Goal: Task Accomplishment & Management: Complete application form

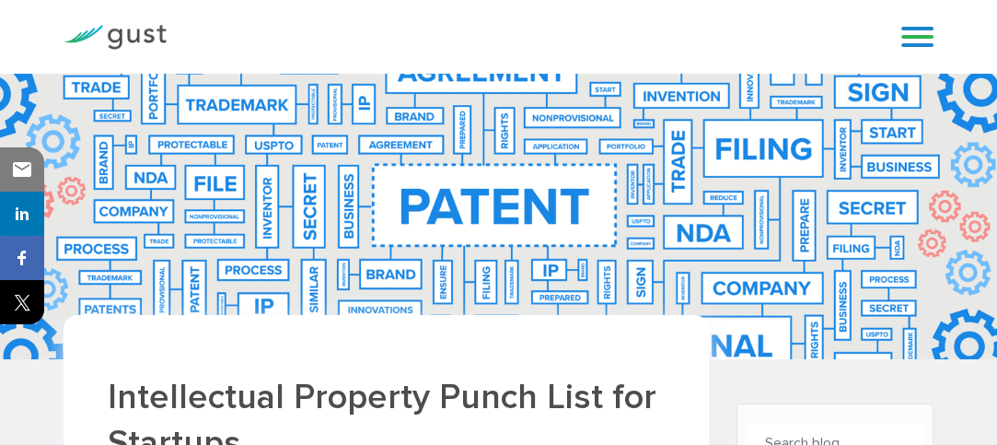
click at [921, 31] on link at bounding box center [917, 37] width 32 height 28
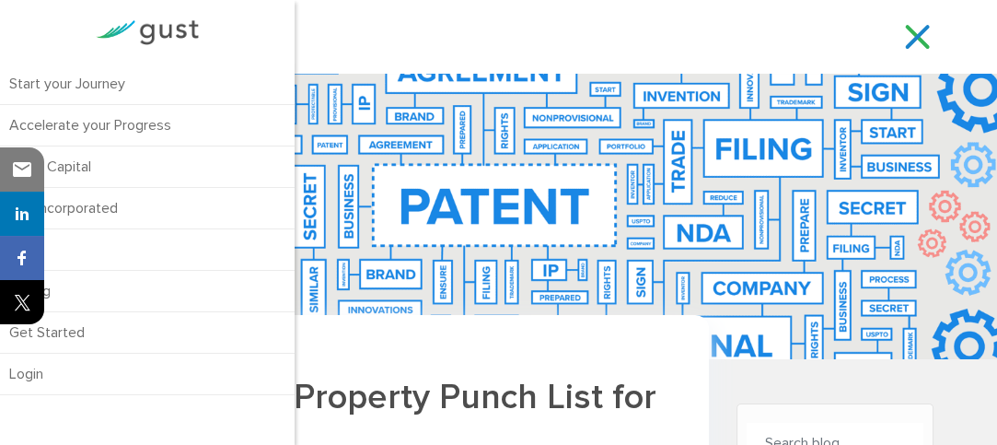
click at [449, 22] on div "Start your Journey Accelerate your Progress Raise Capital Get Incorporated Blog…" at bounding box center [498, 37] width 897 height 74
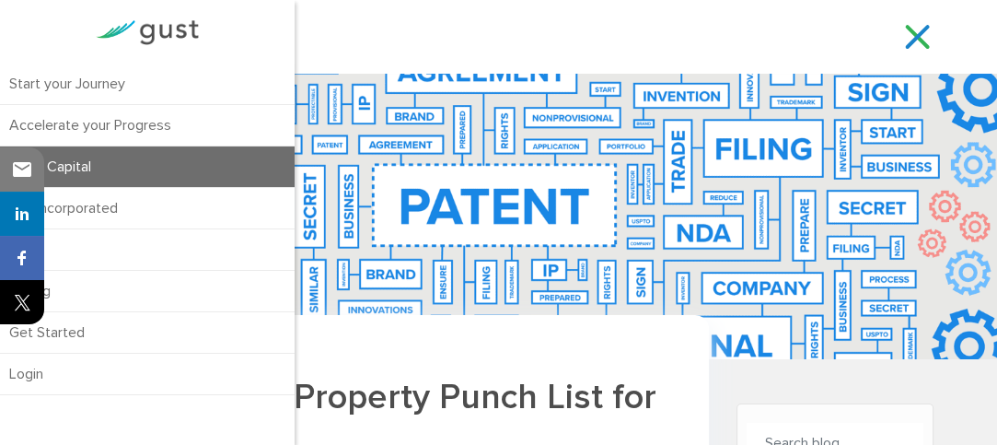
click at [75, 167] on link "Raise Capital" at bounding box center [147, 166] width 295 height 40
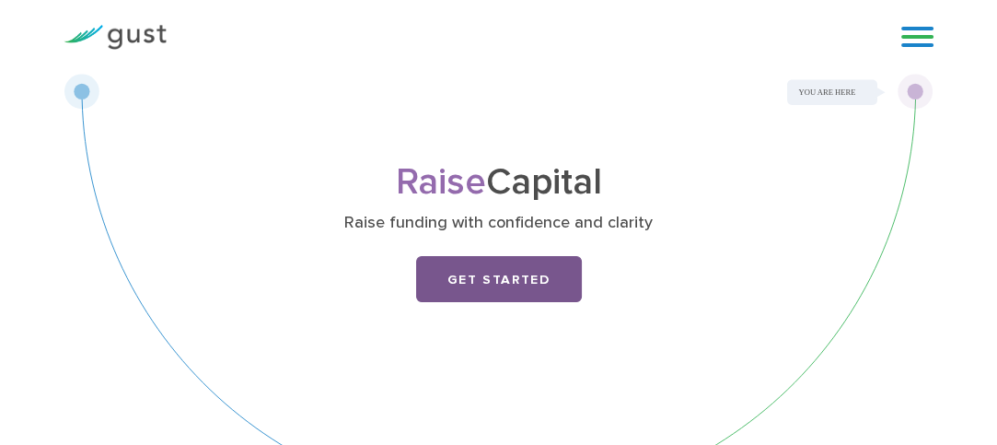
click at [495, 275] on link "Get Started" at bounding box center [499, 279] width 166 height 46
